Goal: Information Seeking & Learning: Learn about a topic

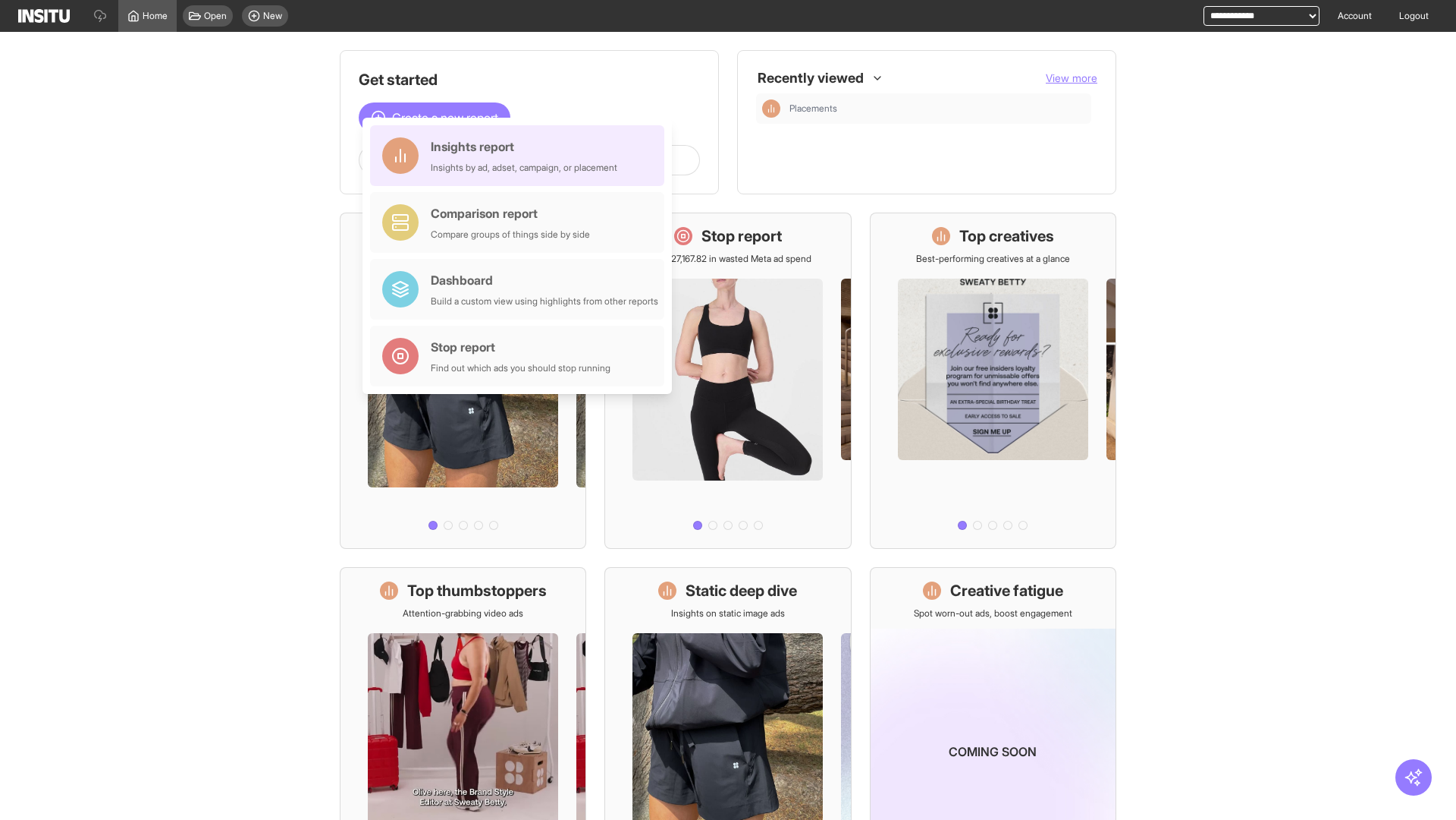
click at [522, 156] on div "Insights report Insights by ad, adset, campaign, or placement" at bounding box center [523, 156] width 187 height 37
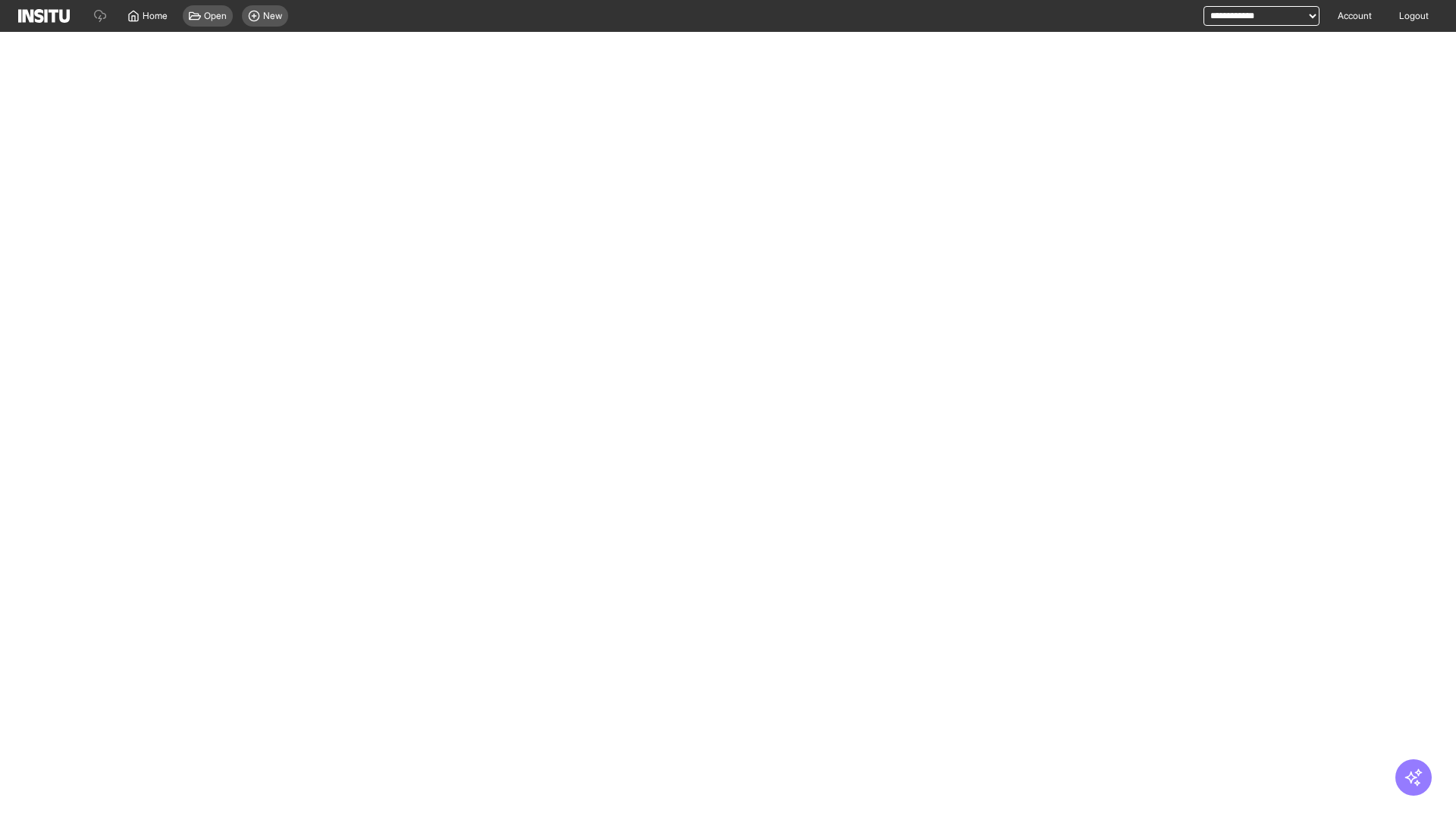
select select "**"
